Goal: Task Accomplishment & Management: Manage account settings

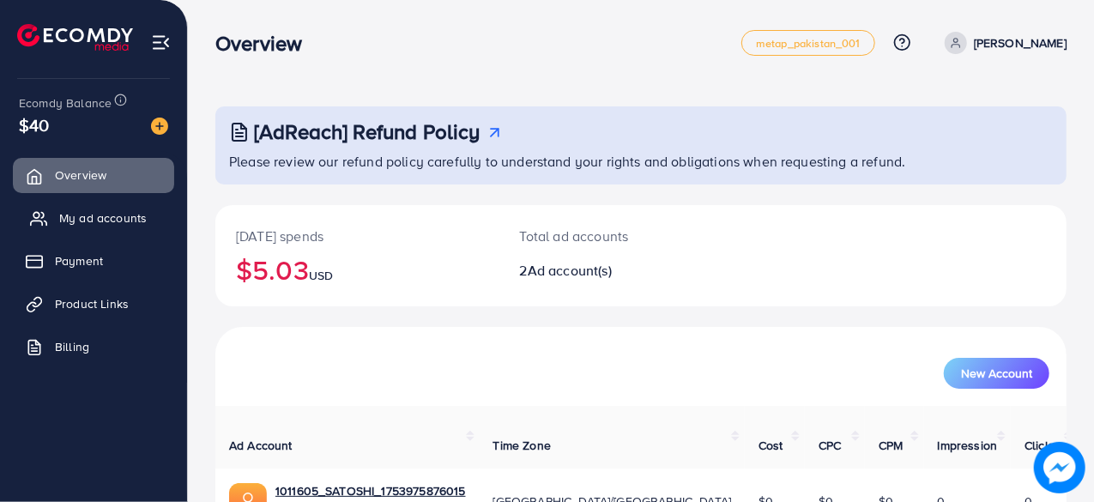
click at [92, 215] on span "My ad accounts" at bounding box center [102, 217] width 87 height 17
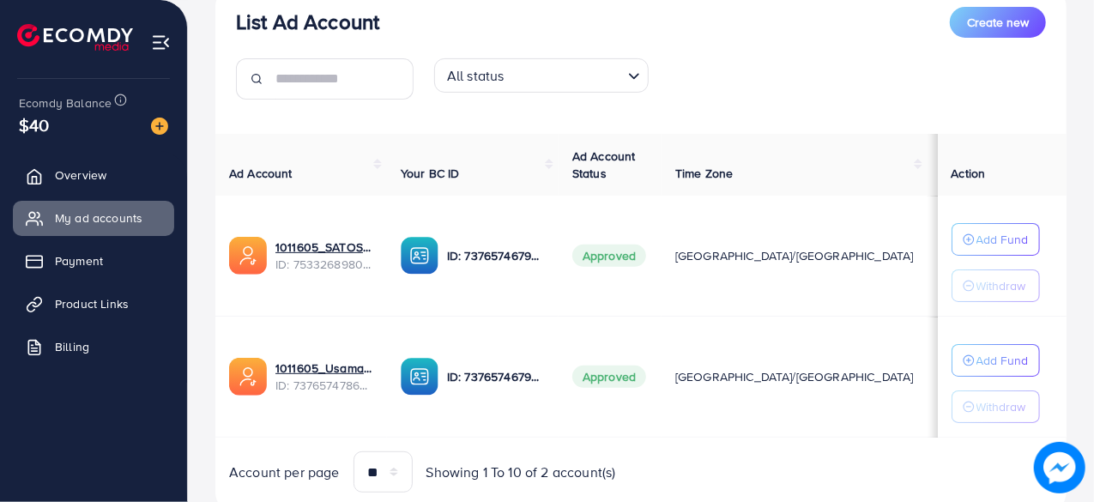
scroll to position [275, 0]
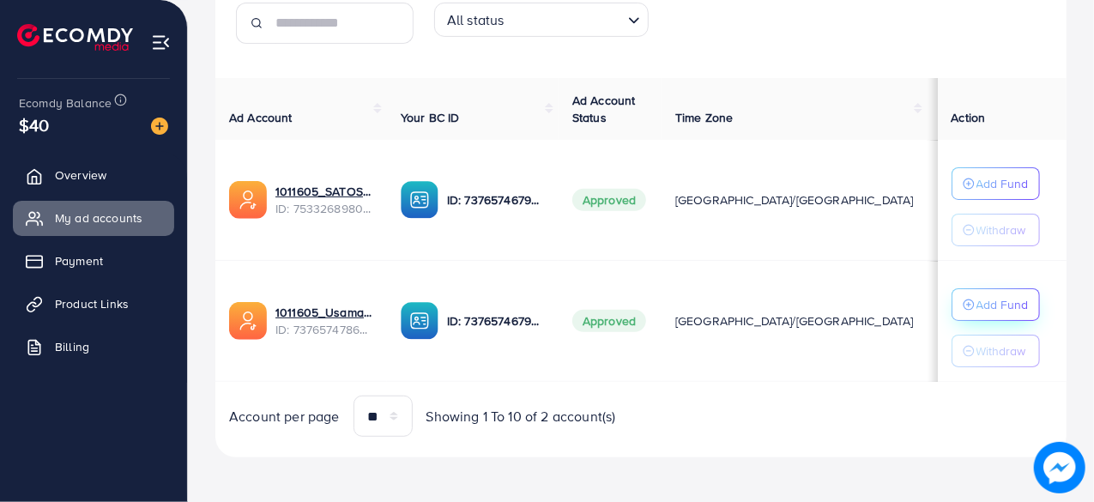
click at [976, 294] on p "Add Fund" at bounding box center [1002, 304] width 52 height 21
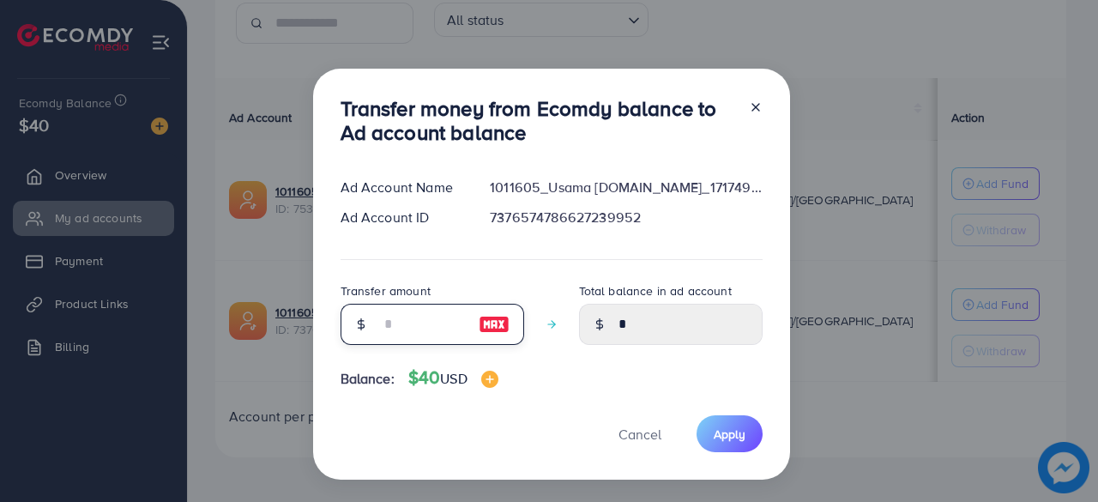
click at [423, 318] on input "number" at bounding box center [423, 324] width 86 height 41
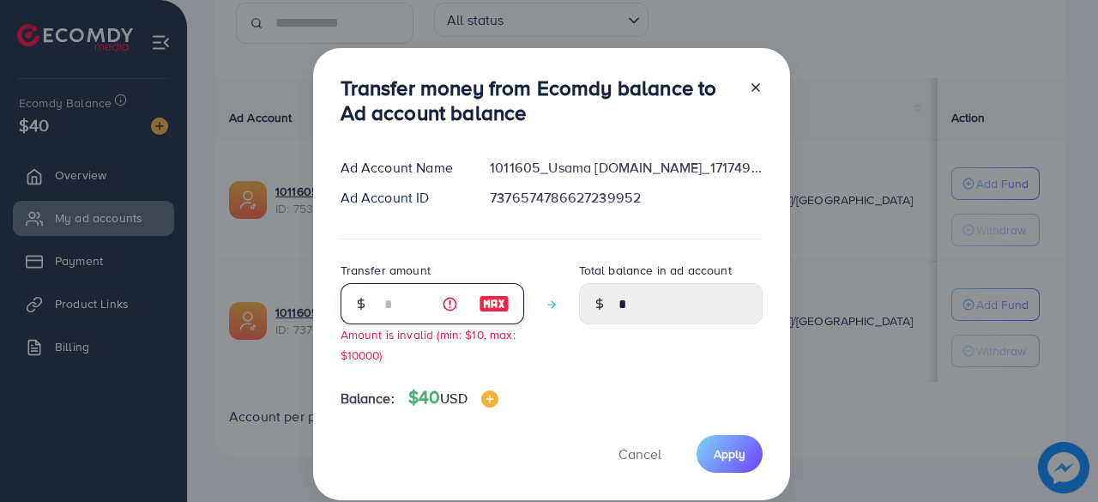
type input "**"
type input "*****"
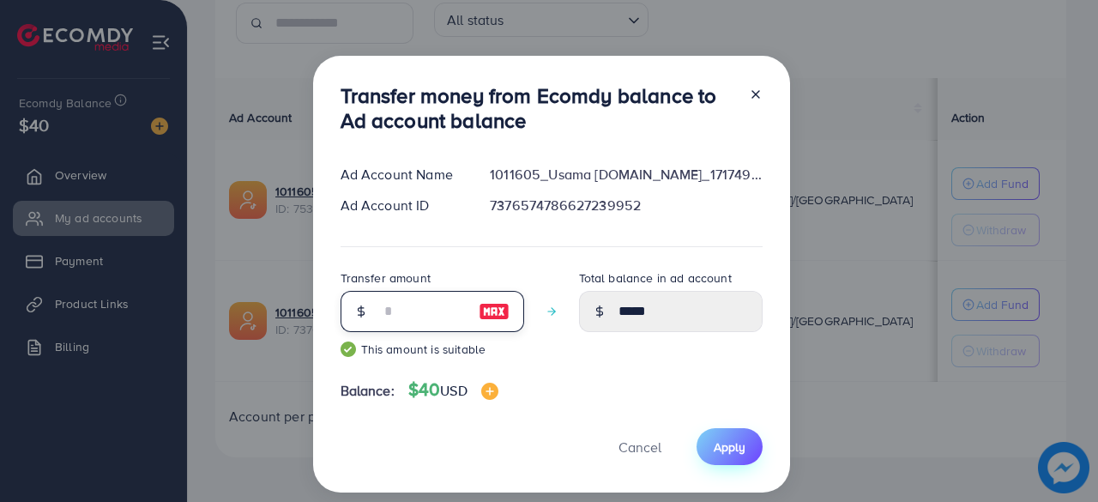
type input "**"
click at [738, 450] on span "Apply" at bounding box center [730, 446] width 32 height 17
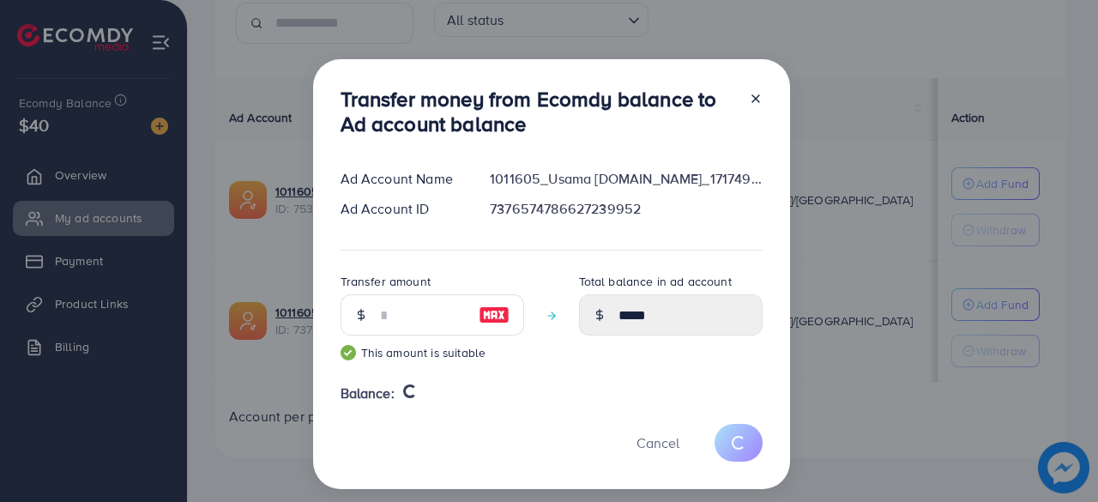
type input "*"
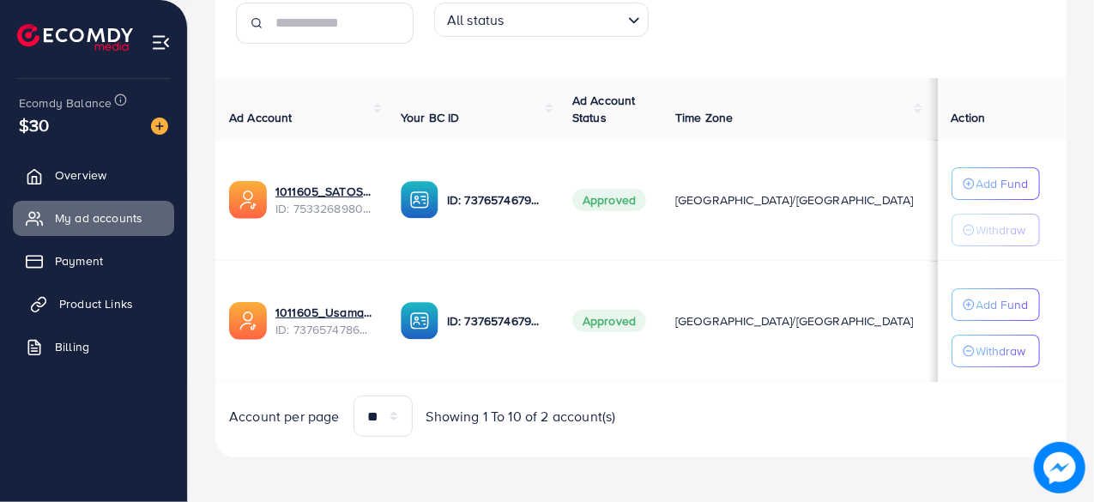
click at [93, 310] on span "Product Links" at bounding box center [96, 303] width 74 height 17
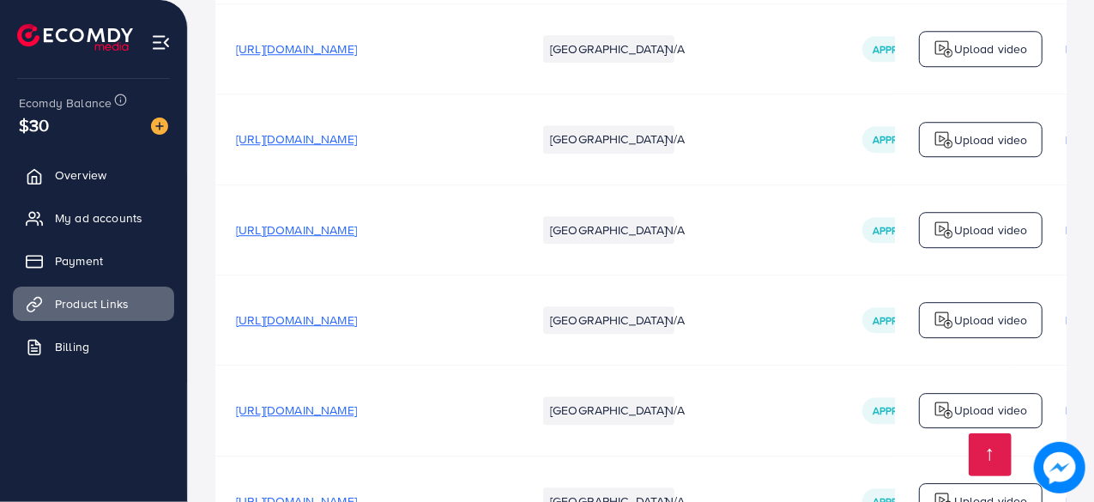
scroll to position [28724, 0]
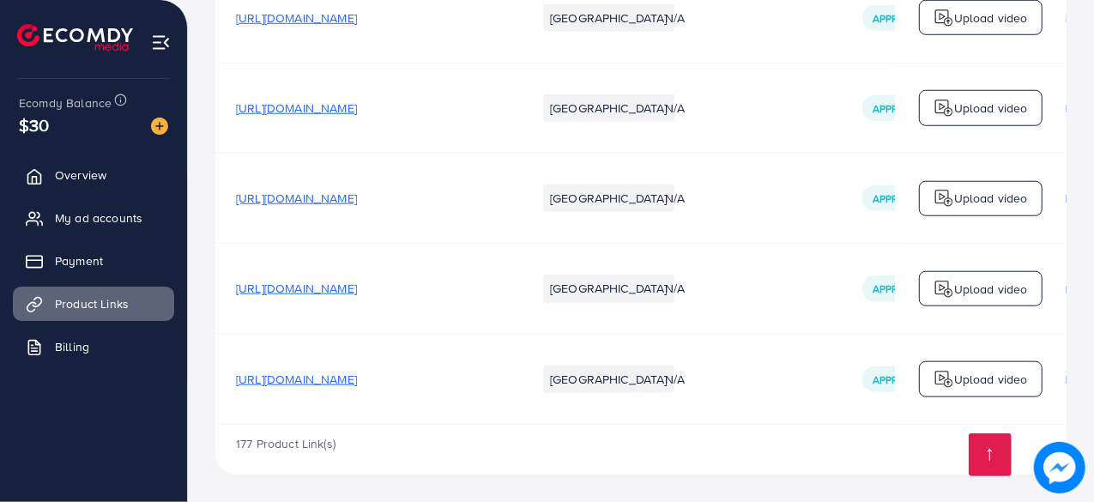
click at [357, 280] on span "[URL][DOMAIN_NAME]" at bounding box center [296, 288] width 121 height 17
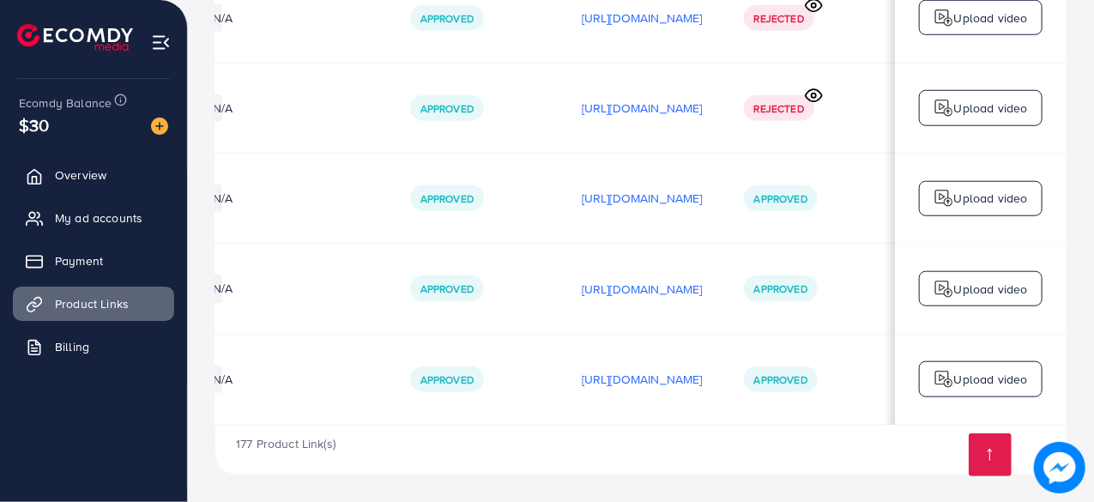
scroll to position [0, 508]
click at [645, 286] on p "[URL][DOMAIN_NAME]" at bounding box center [642, 289] width 121 height 21
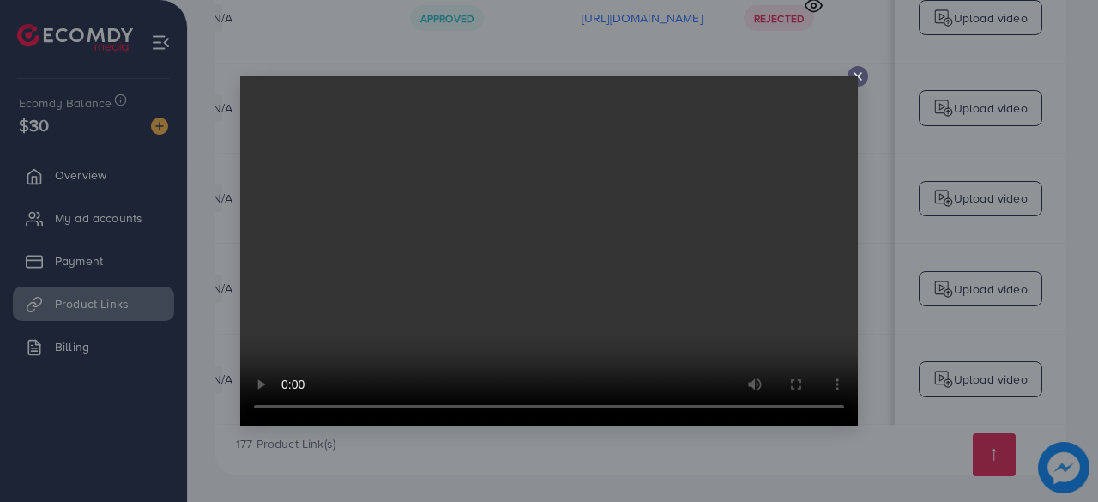
click at [856, 69] on div at bounding box center [857, 76] width 21 height 21
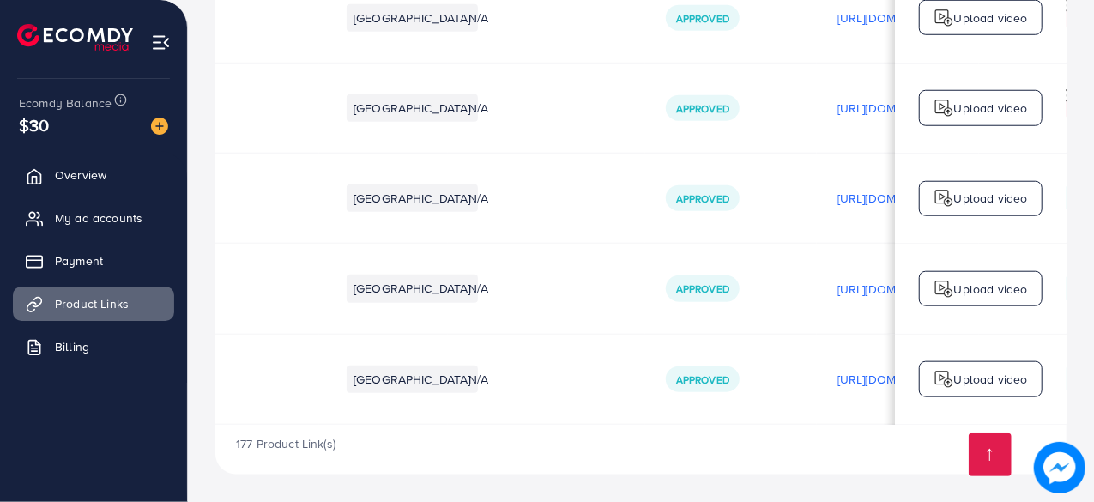
scroll to position [0, 0]
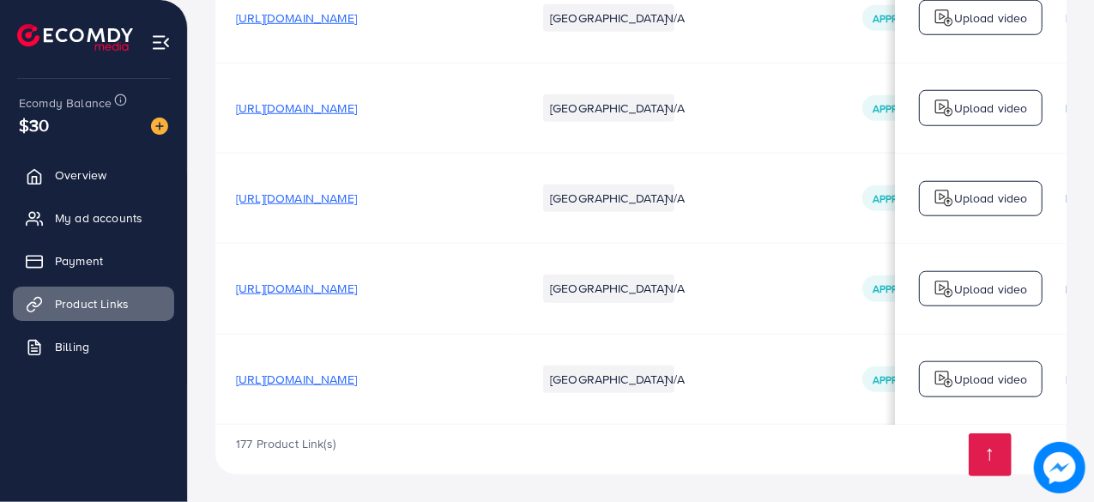
click at [357, 375] on span "[URL][DOMAIN_NAME]" at bounding box center [296, 379] width 121 height 17
